Goal: Check status: Check status

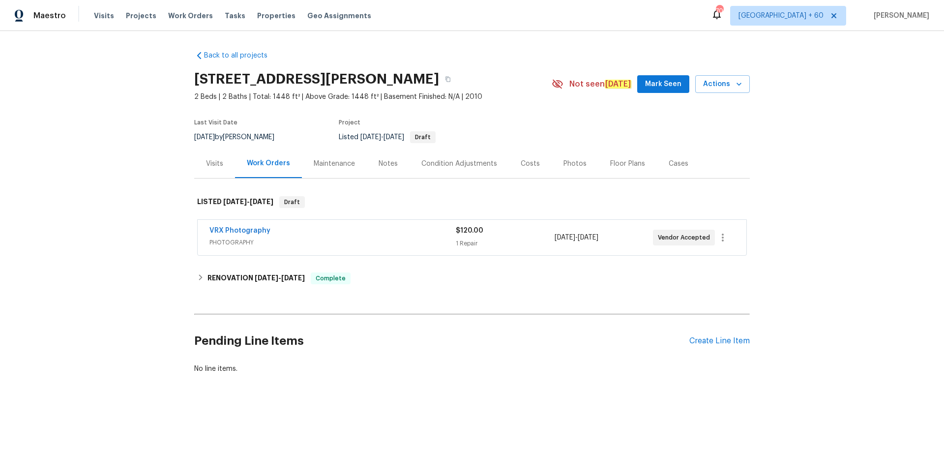
click at [219, 162] on div "Visits" at bounding box center [214, 164] width 17 height 10
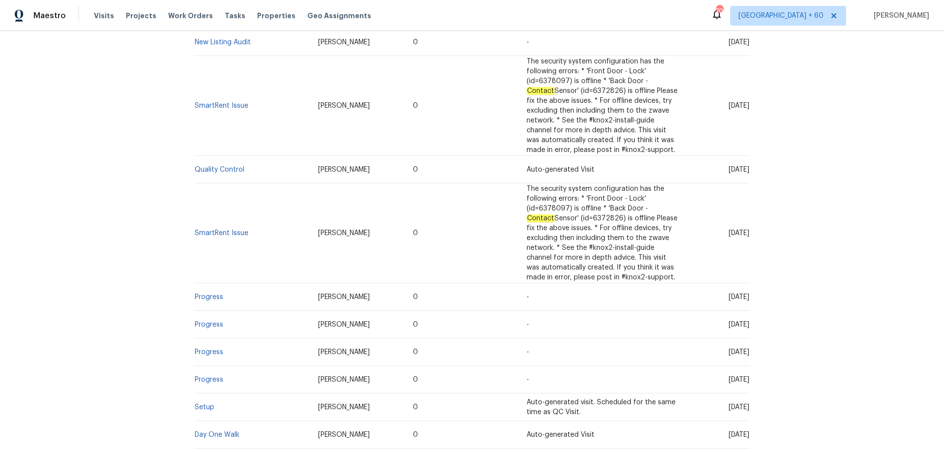
scroll to position [443, 0]
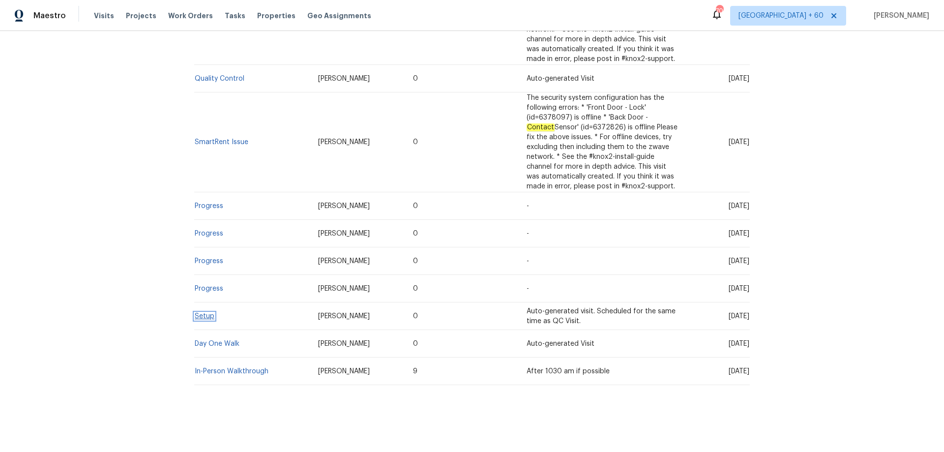
click at [201, 313] on link "Setup" at bounding box center [205, 316] width 20 height 7
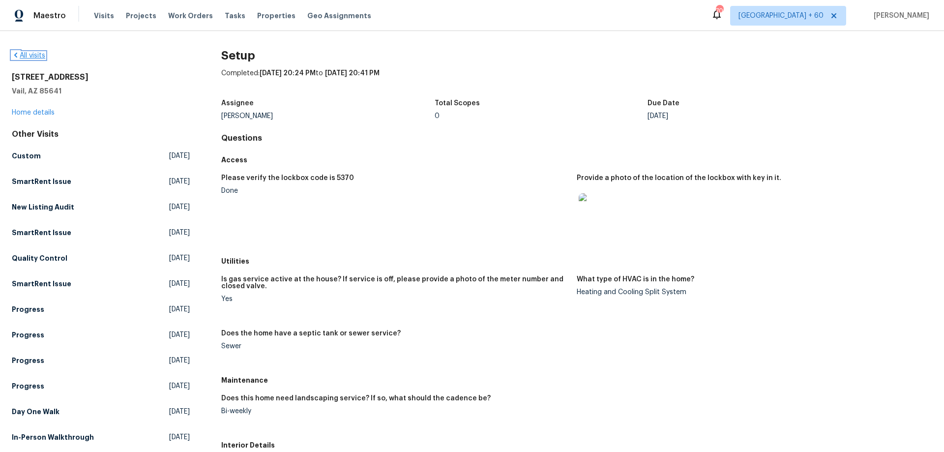
click at [21, 58] on link "All visits" at bounding box center [28, 55] width 33 height 7
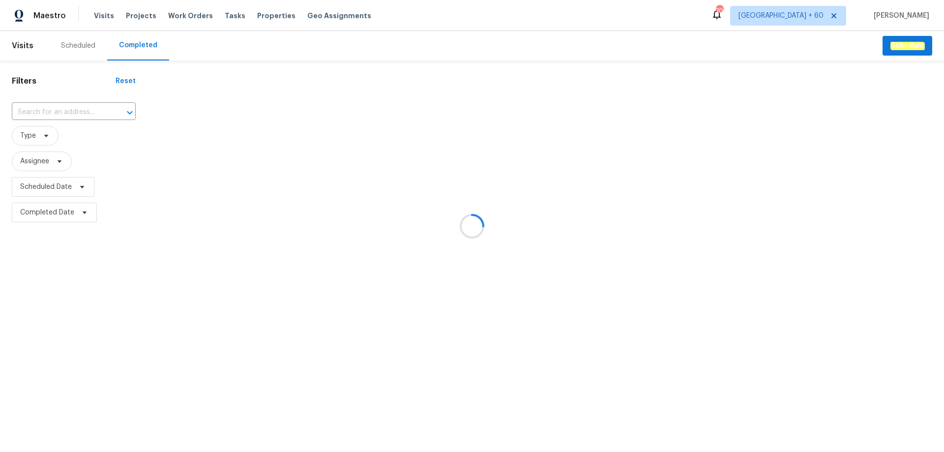
click at [68, 111] on div at bounding box center [472, 226] width 944 height 452
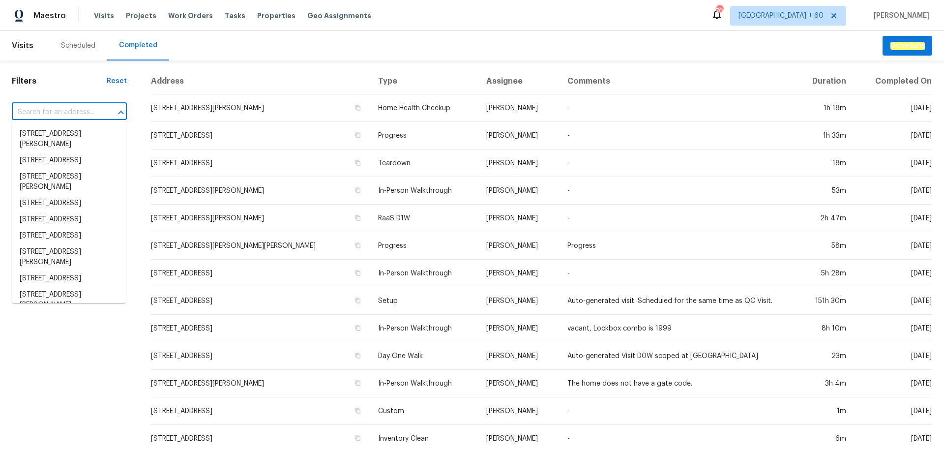
click at [68, 111] on input "text" at bounding box center [56, 112] width 88 height 15
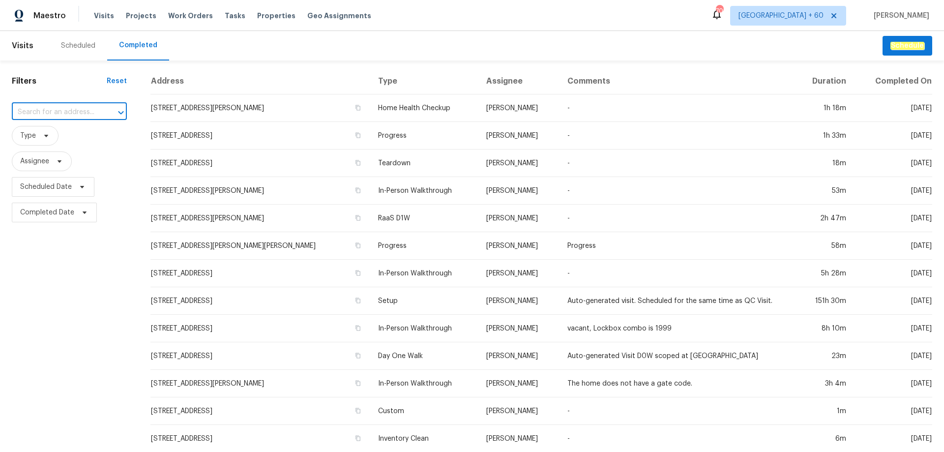
paste input "[STREET_ADDRESS]"
type input "[STREET_ADDRESS]"
click at [103, 139] on li "[STREET_ADDRESS]" at bounding box center [69, 134] width 114 height 16
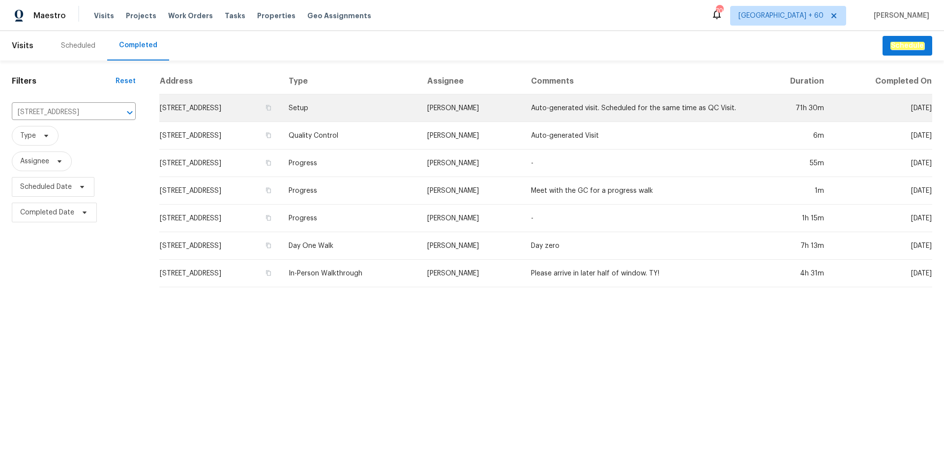
click at [254, 114] on td "[STREET_ADDRESS]" at bounding box center [220, 108] width 122 height 28
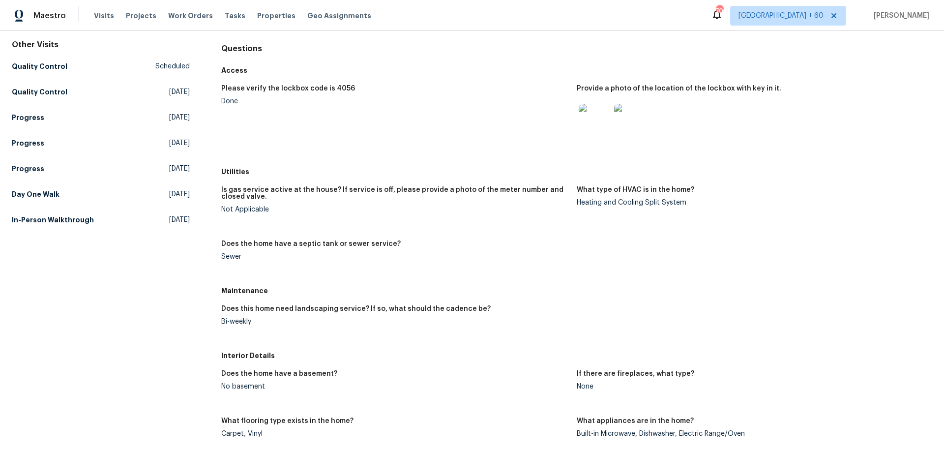
scroll to position [88, 0]
click at [84, 222] on link "In-Person Walkthrough [DATE]" at bounding box center [101, 222] width 178 height 18
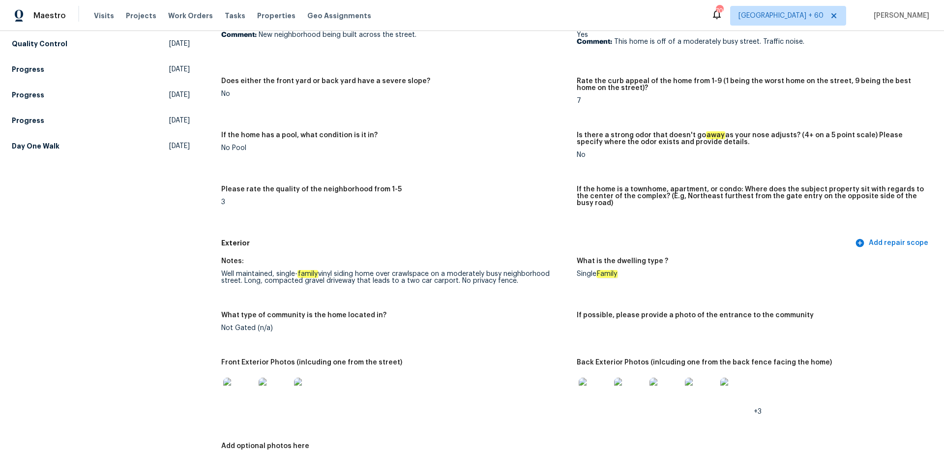
scroll to position [344, 0]
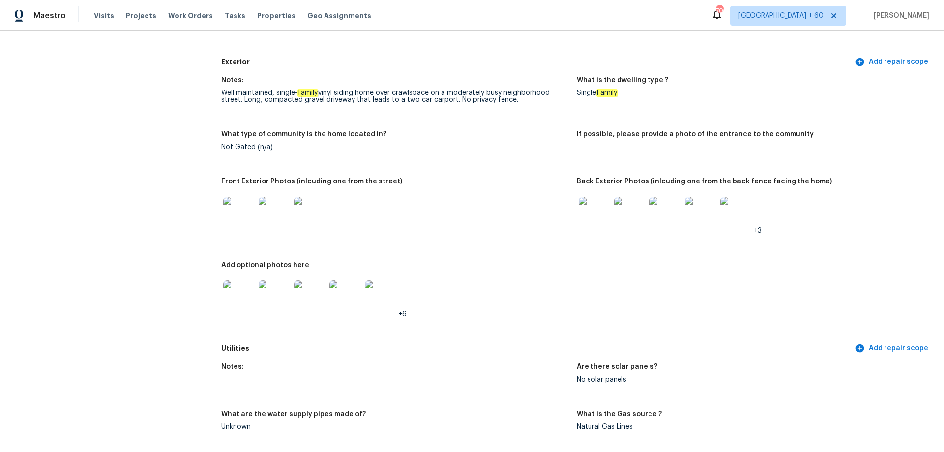
click at [235, 301] on img at bounding box center [238, 295] width 31 height 31
click at [240, 203] on img at bounding box center [238, 212] width 31 height 31
click at [579, 197] on img at bounding box center [594, 212] width 31 height 31
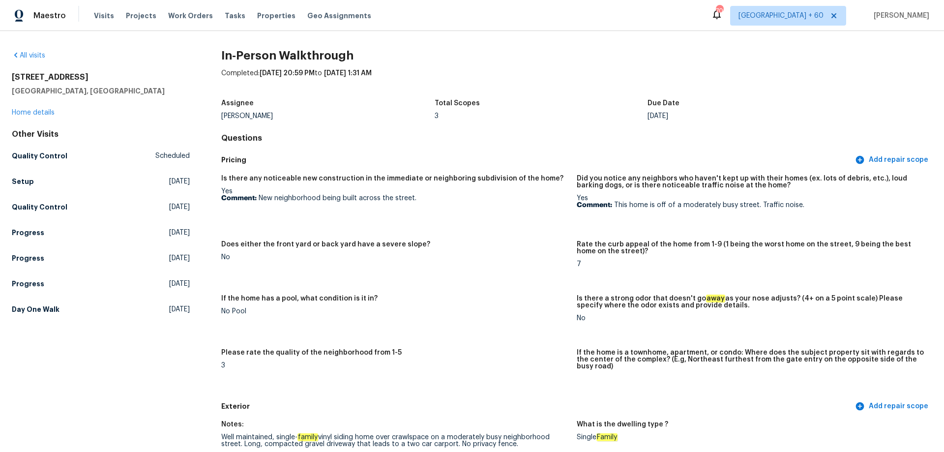
copy h2 "[STREET_ADDRESS]"
drag, startPoint x: 88, startPoint y: 78, endPoint x: 12, endPoint y: 79, distance: 75.3
click at [12, 79] on h2 "[STREET_ADDRESS]" at bounding box center [101, 77] width 178 height 10
